Goal: Information Seeking & Learning: Learn about a topic

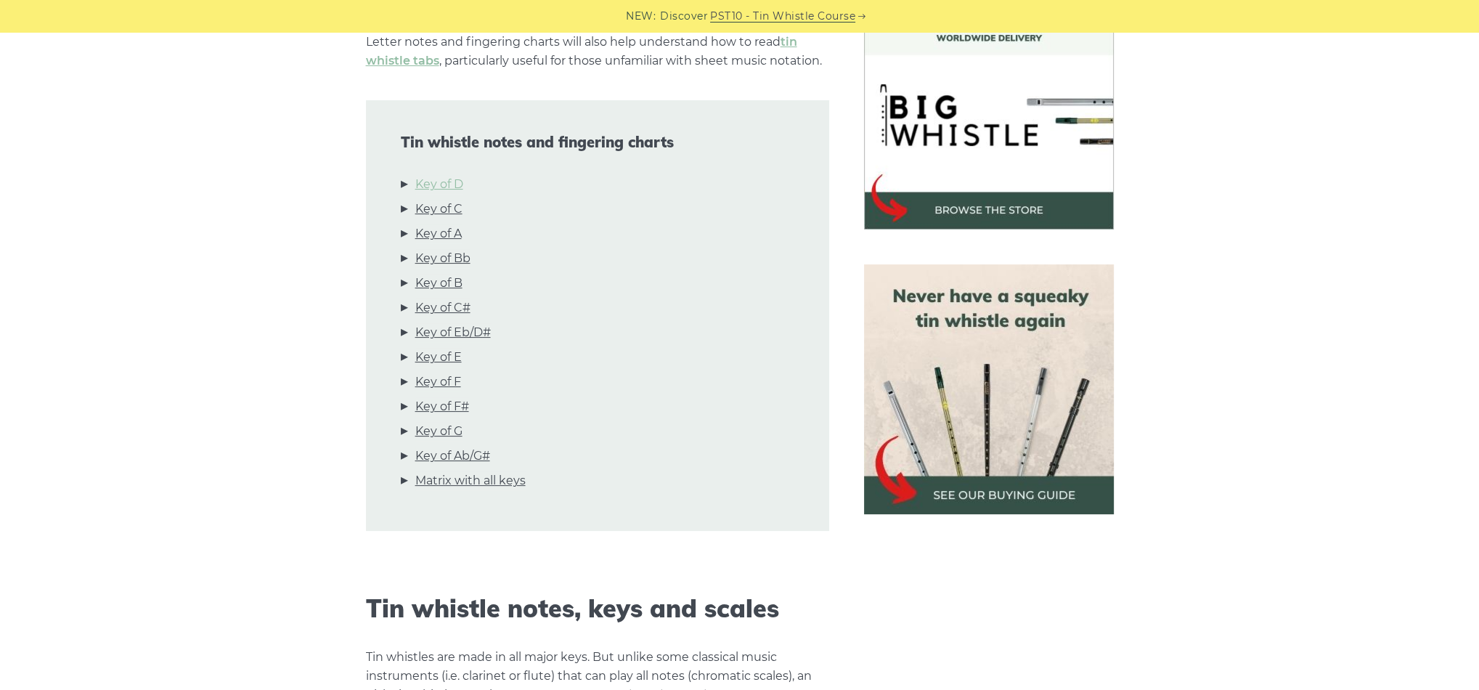
click at [433, 182] on link "Key of D" at bounding box center [439, 184] width 48 height 19
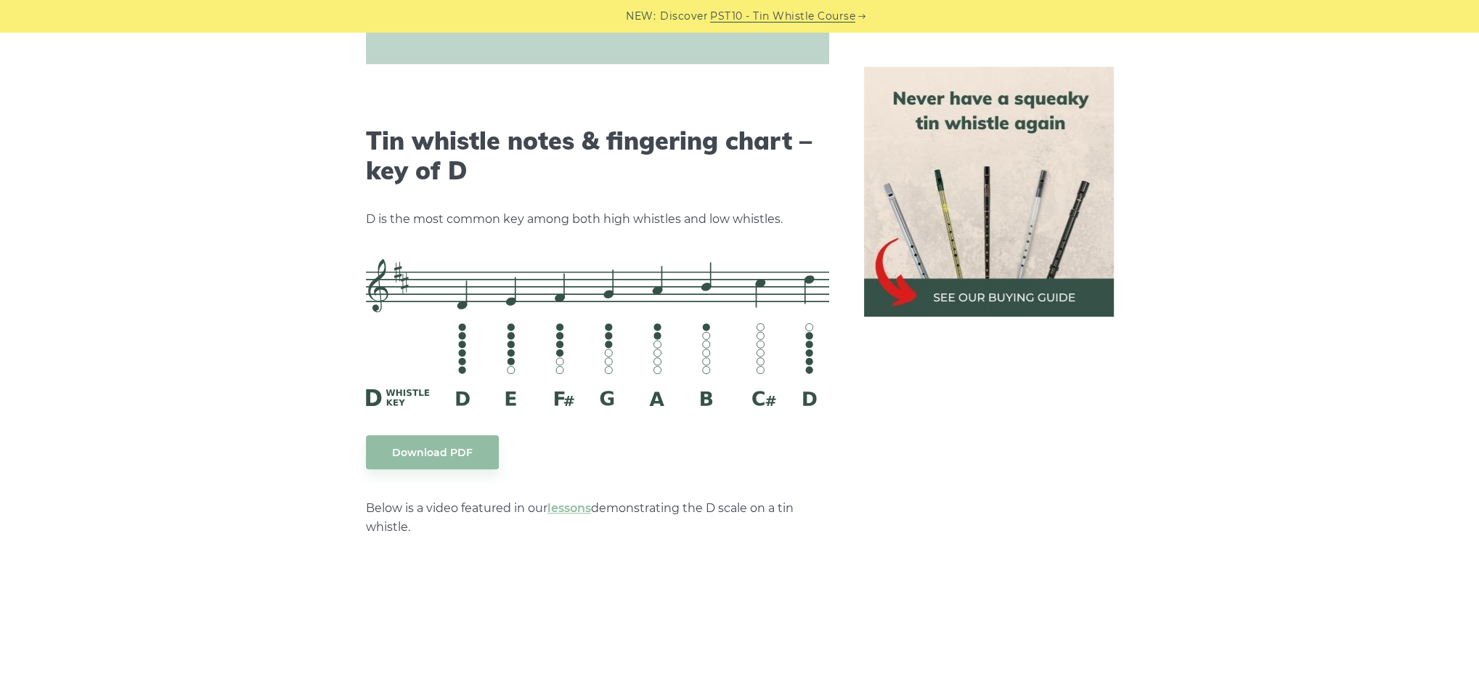
scroll to position [2262, 0]
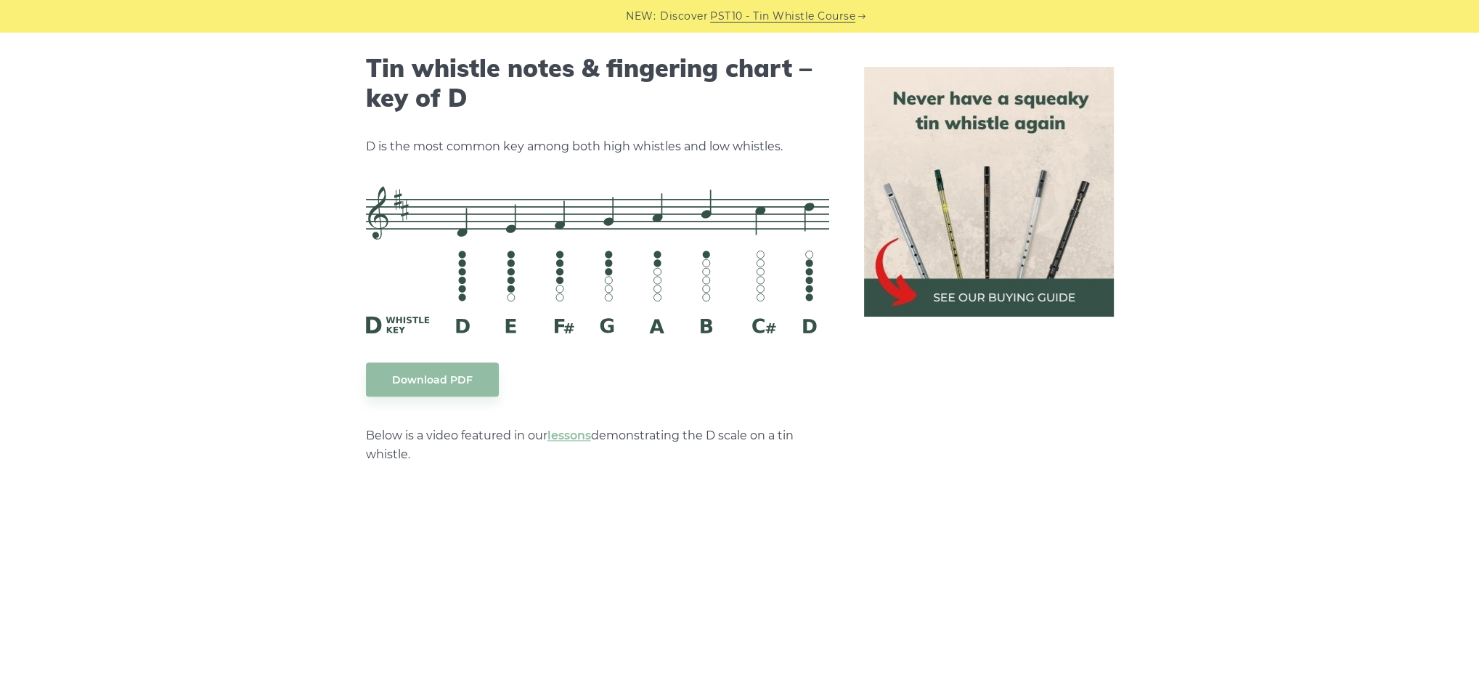
click at [639, 146] on p "D is the most common key among both high whistles and low whistles." at bounding box center [597, 146] width 463 height 19
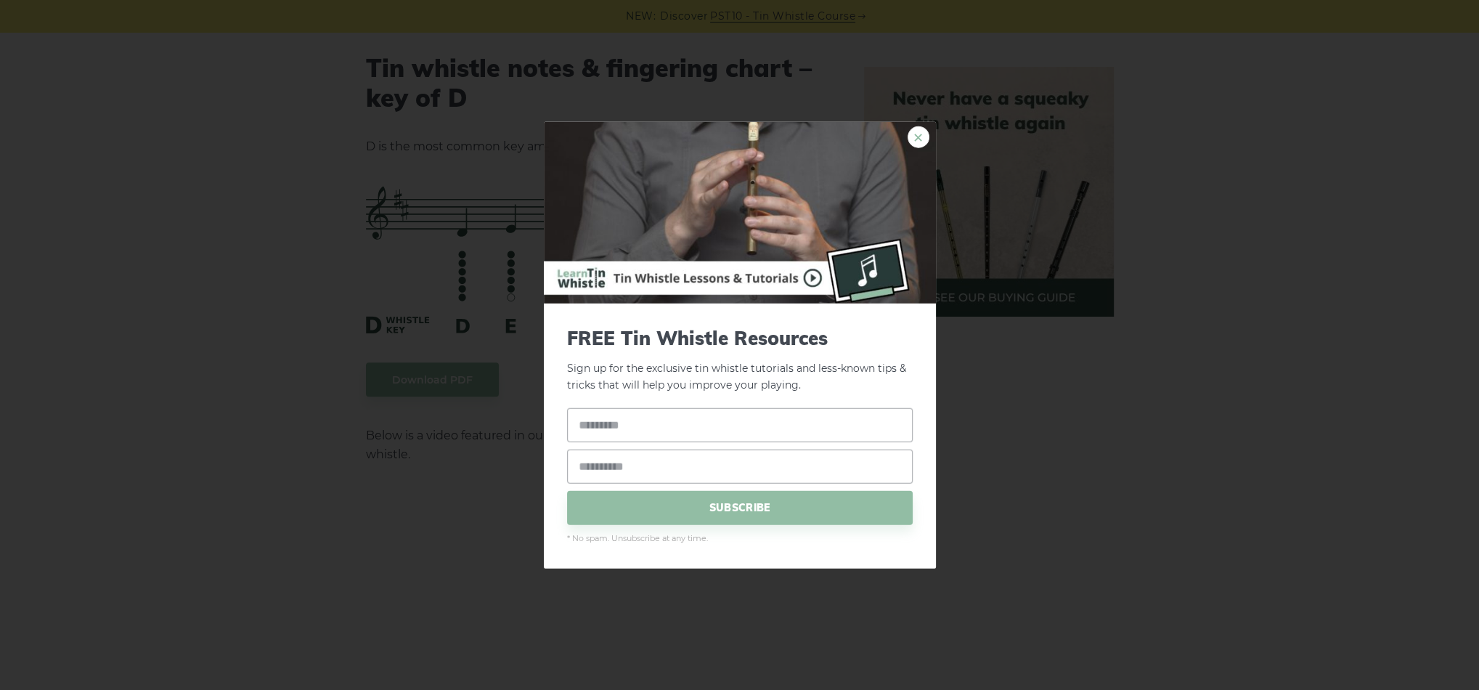
click at [918, 142] on link "×" at bounding box center [919, 137] width 22 height 22
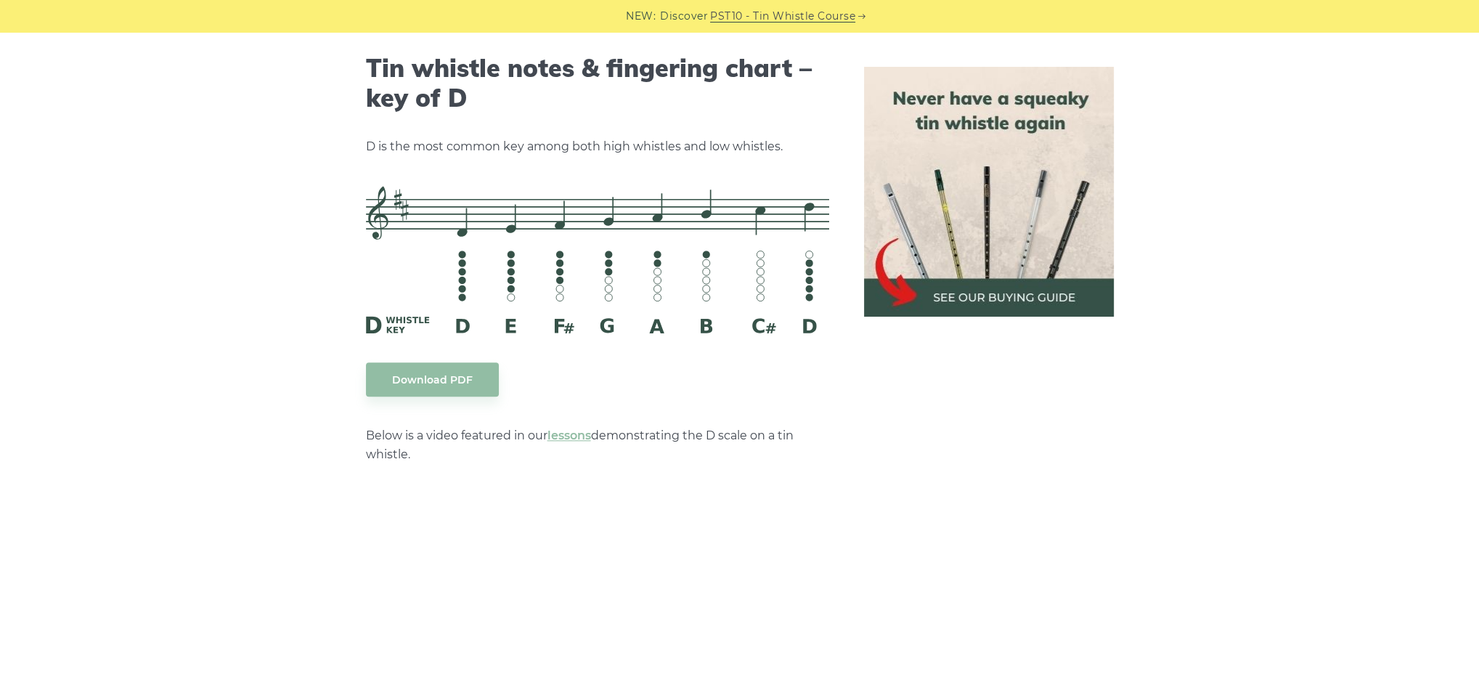
click at [962, 263] on img at bounding box center [989, 192] width 250 height 250
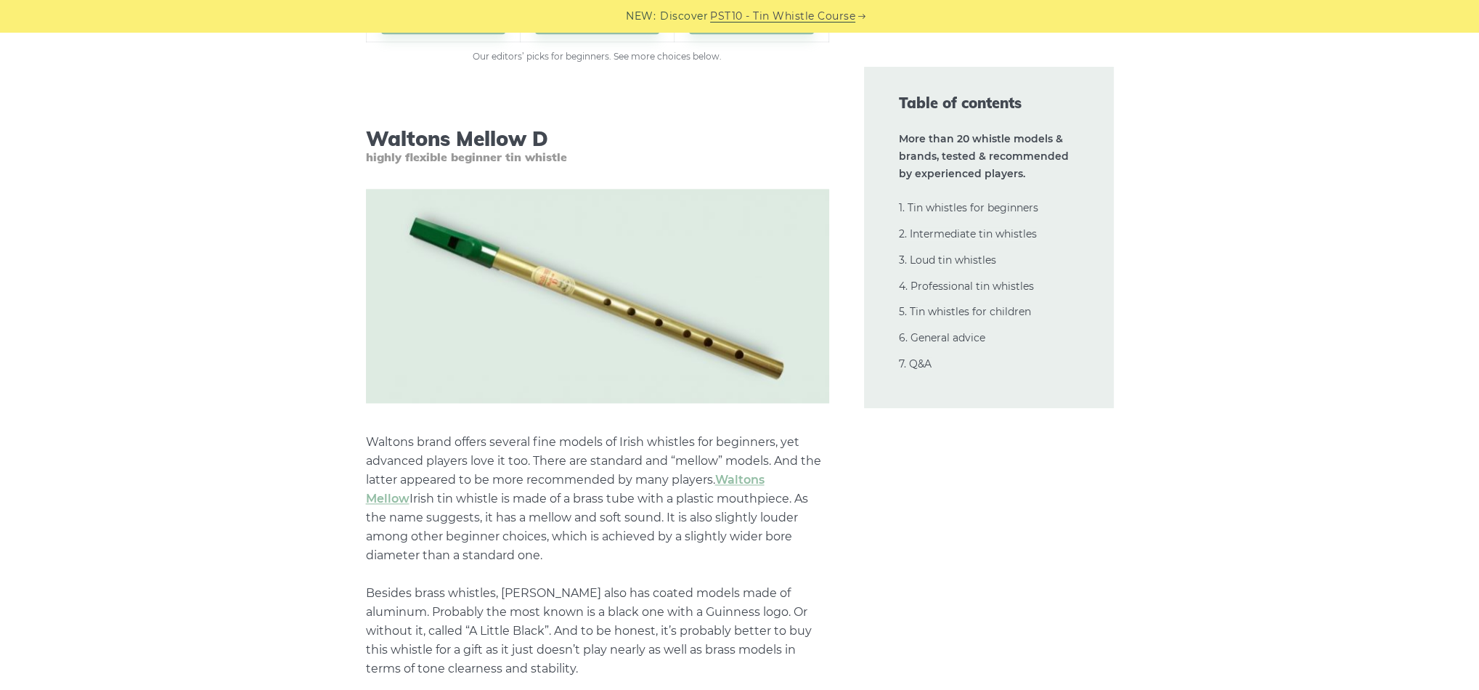
scroll to position [2394, 0]
click at [616, 574] on p "Waltons brand offers several fine models of Irish whistles for beginners, yet a…" at bounding box center [597, 554] width 463 height 245
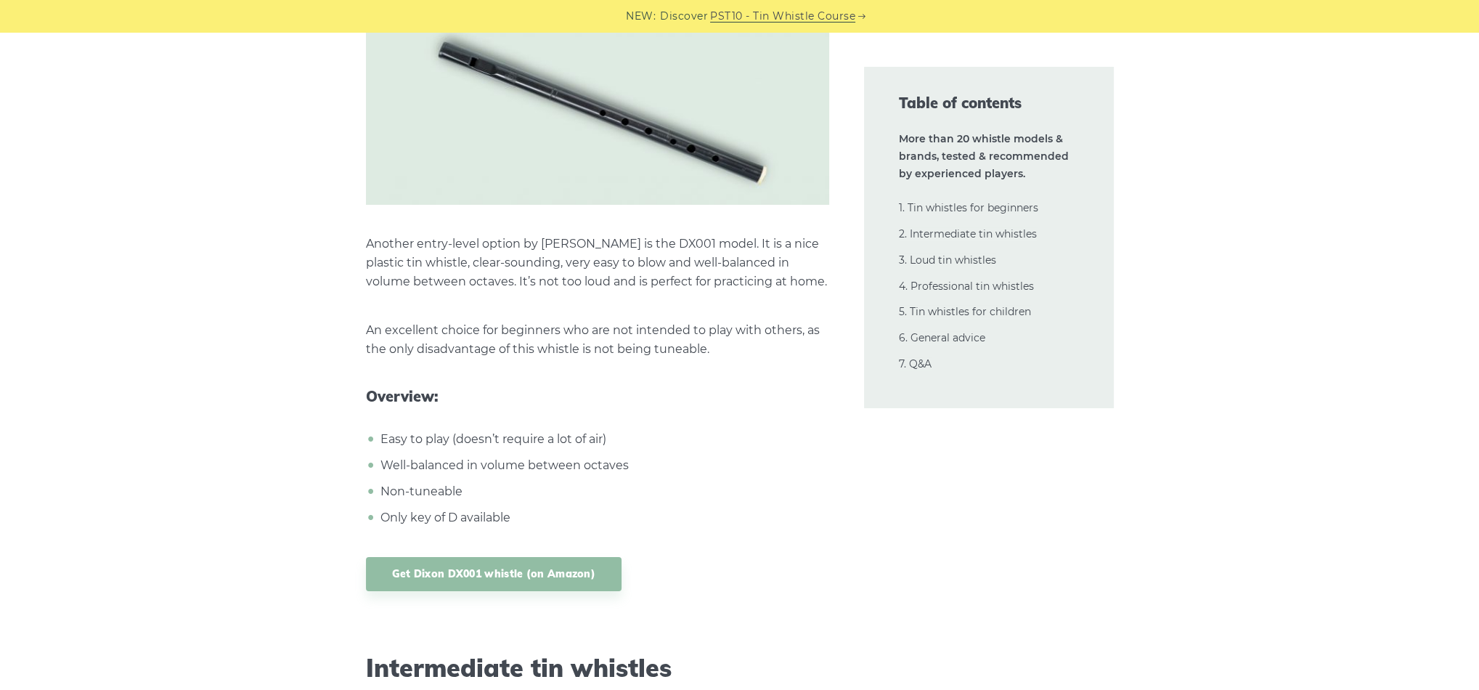
scroll to position [7304, 0]
